Goal: Transaction & Acquisition: Purchase product/service

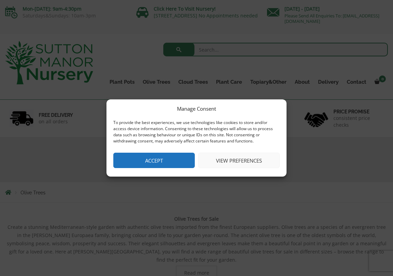
click at [159, 161] on button "Accept" at bounding box center [153, 160] width 81 height 15
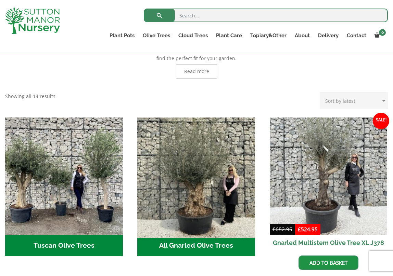
scroll to position [188, 0]
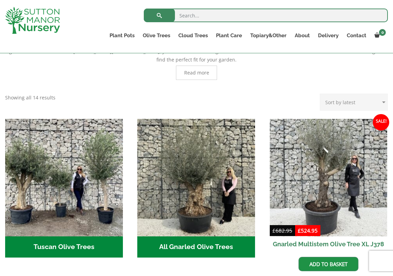
select select "price"
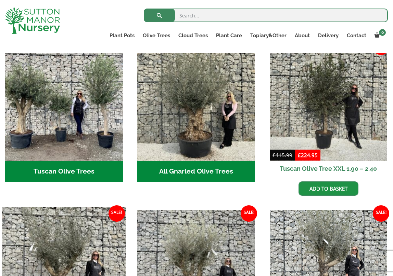
scroll to position [264, 0]
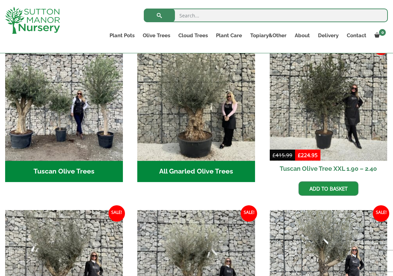
click at [185, 163] on h2 "All Gnarled Olive Trees (190)" at bounding box center [196, 171] width 118 height 21
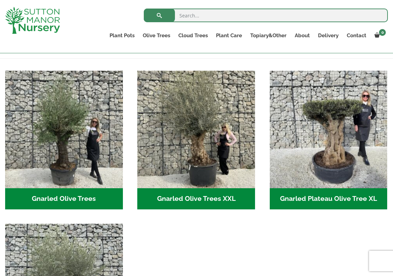
scroll to position [130, 0]
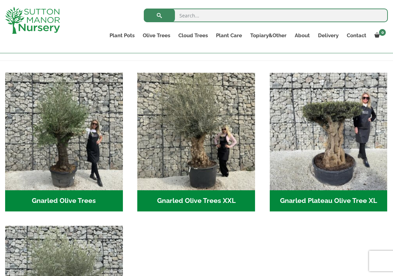
click at [316, 201] on h2 "Gnarled Plateau Olive Tree XL (5)" at bounding box center [328, 200] width 118 height 21
click at [54, 199] on h2 "Gnarled Olive Trees (108)" at bounding box center [64, 200] width 118 height 21
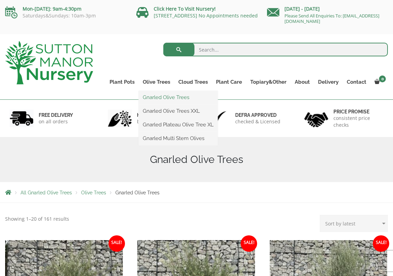
click at [153, 97] on link "Gnarled Olive Trees" at bounding box center [178, 97] width 79 height 10
click at [153, 138] on link "Gnarled Multi Stem Olives" at bounding box center [178, 138] width 79 height 10
